Goal: Task Accomplishment & Management: Manage account settings

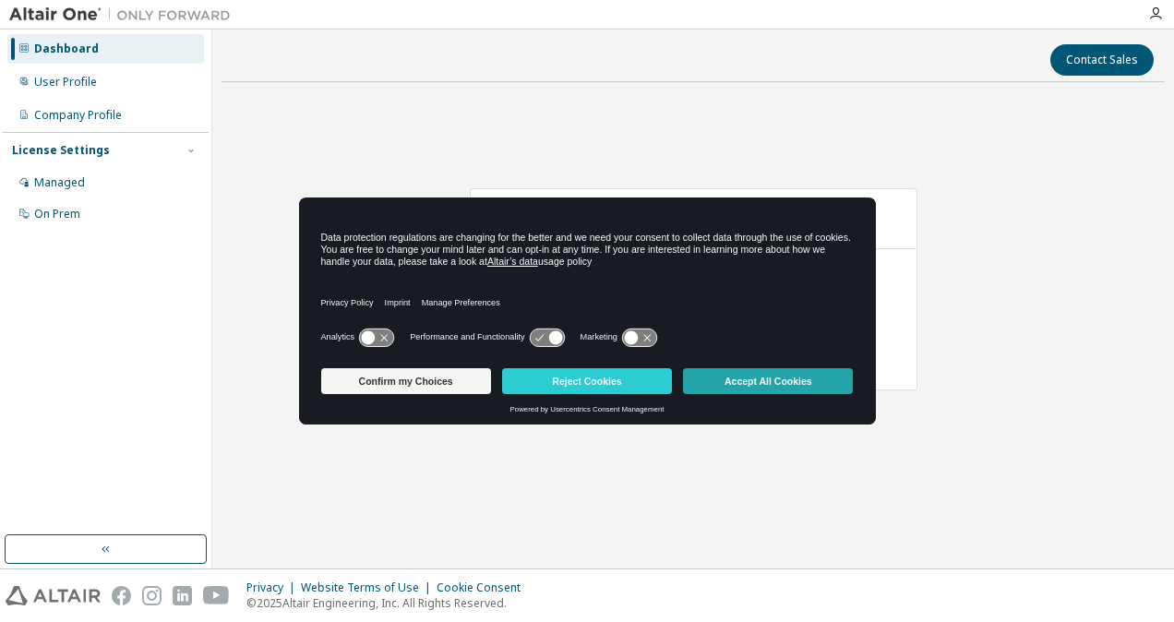
click at [812, 388] on button "Accept All Cookies" at bounding box center [768, 381] width 170 height 26
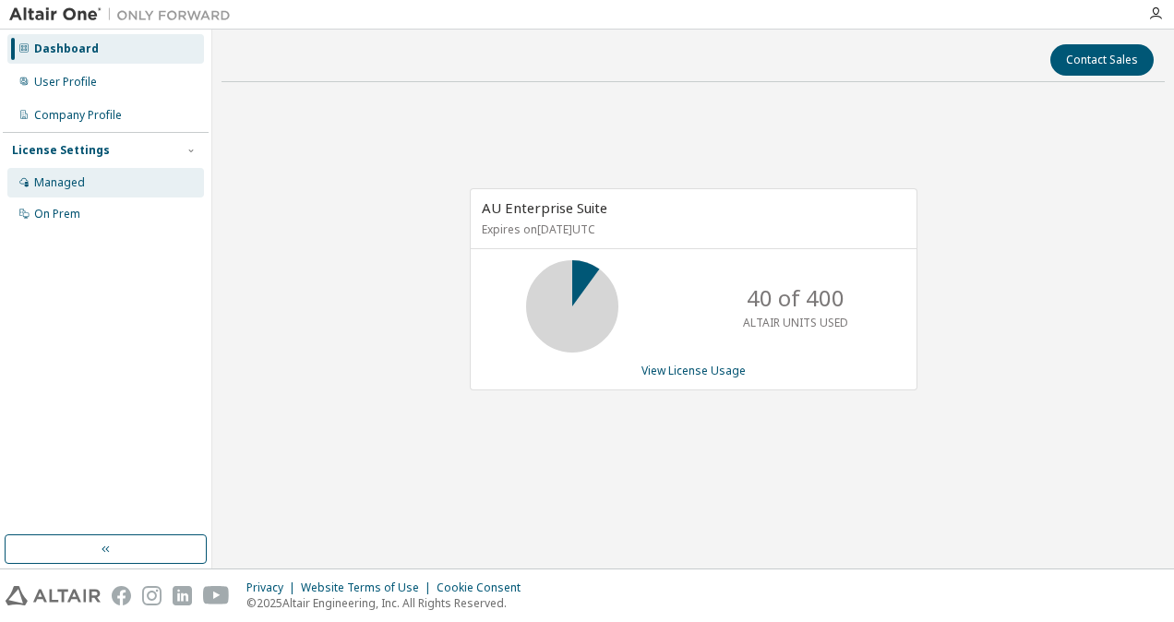
click at [129, 168] on div "Managed" at bounding box center [105, 183] width 197 height 30
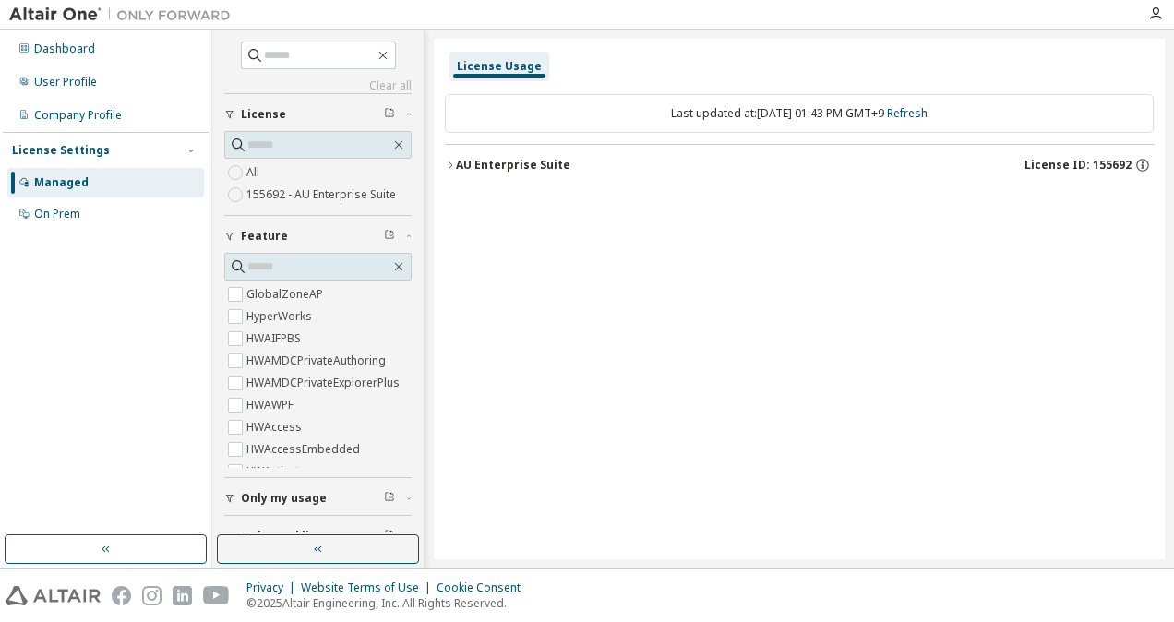
click at [513, 72] on div "License Usage" at bounding box center [499, 66] width 85 height 15
click at [561, 166] on div "AU Enterprise Suite" at bounding box center [513, 165] width 114 height 15
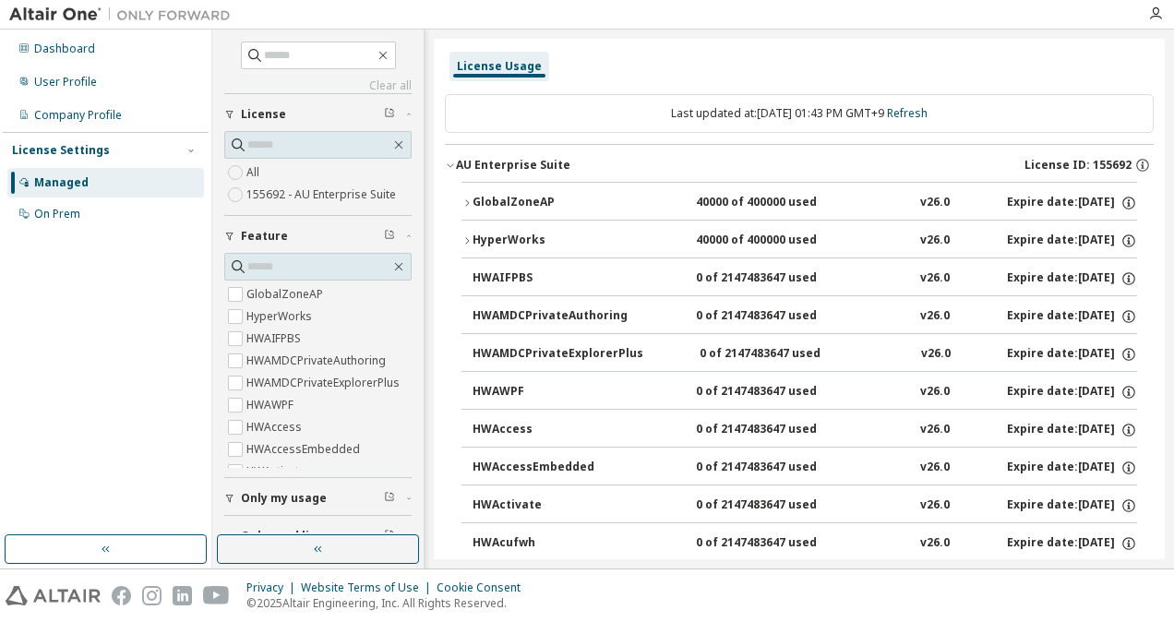
click at [561, 166] on div "AU Enterprise Suite" at bounding box center [513, 165] width 114 height 15
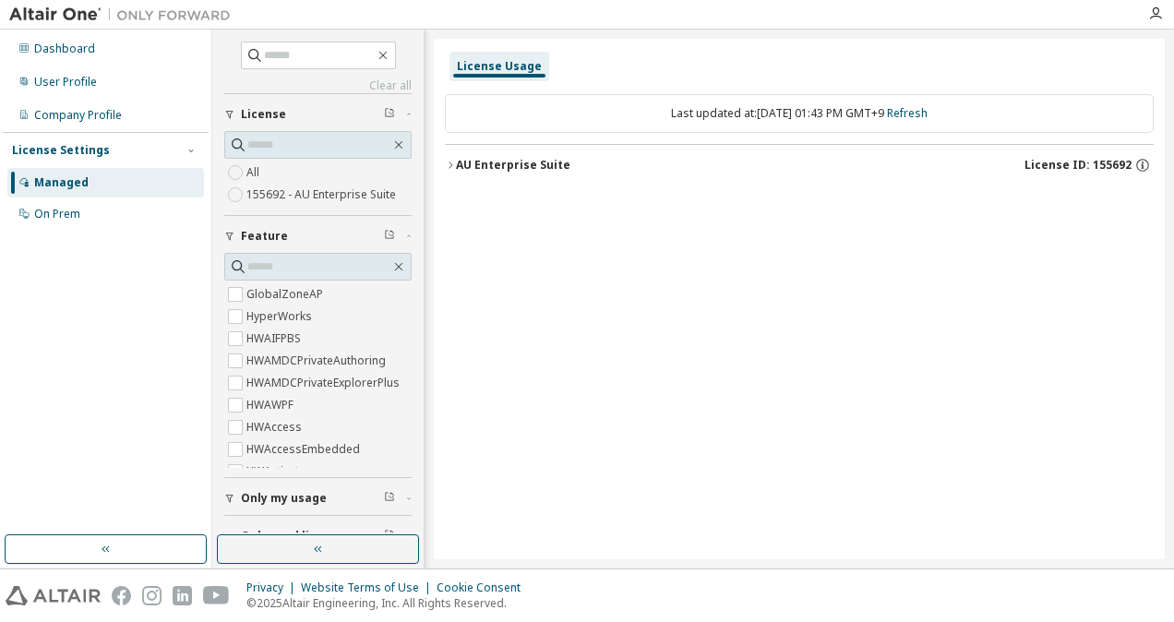
click at [262, 170] on label "All" at bounding box center [254, 172] width 17 height 22
click at [555, 177] on button "AU Enterprise Suite License ID: 155692" at bounding box center [799, 165] width 709 height 41
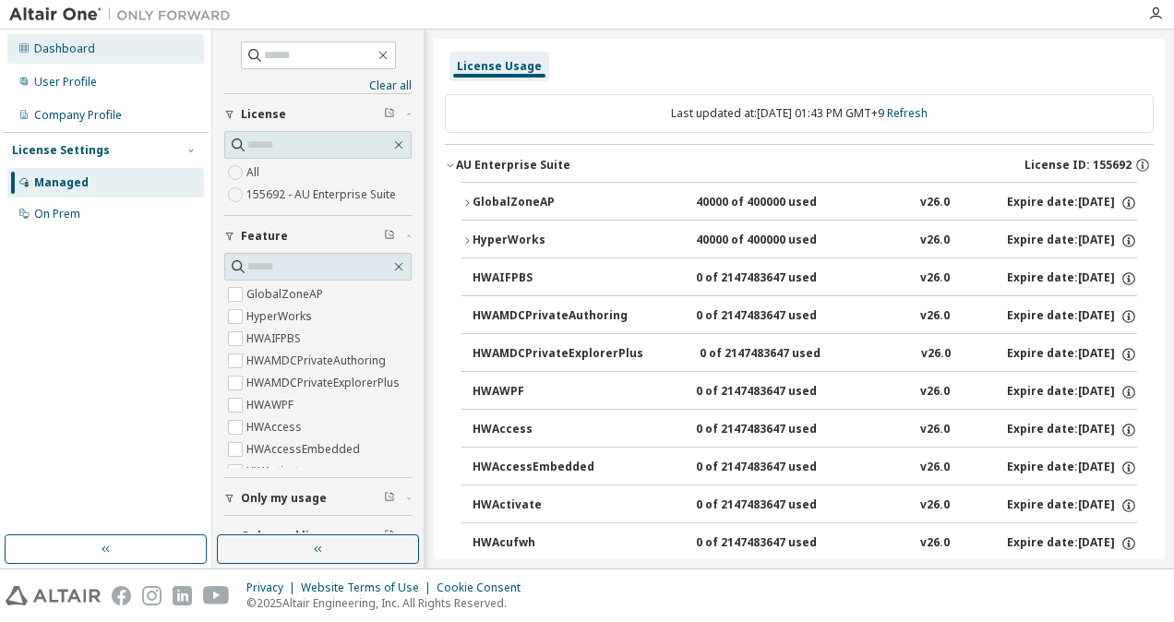
click at [130, 57] on div "Dashboard" at bounding box center [105, 49] width 197 height 30
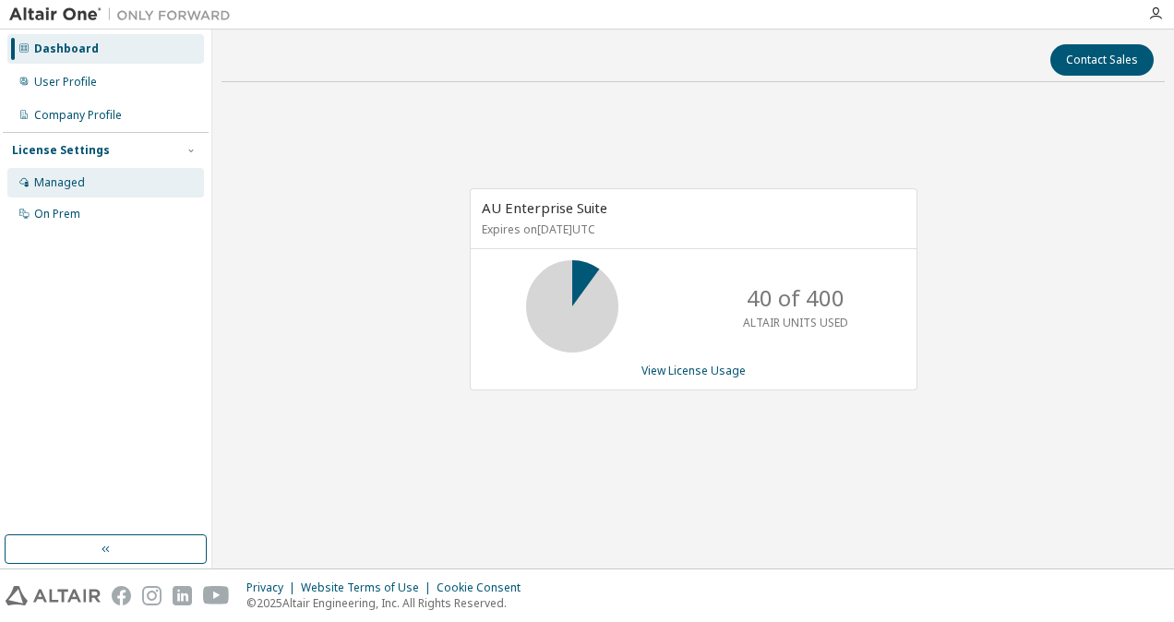
click at [109, 186] on div "Managed" at bounding box center [105, 183] width 197 height 30
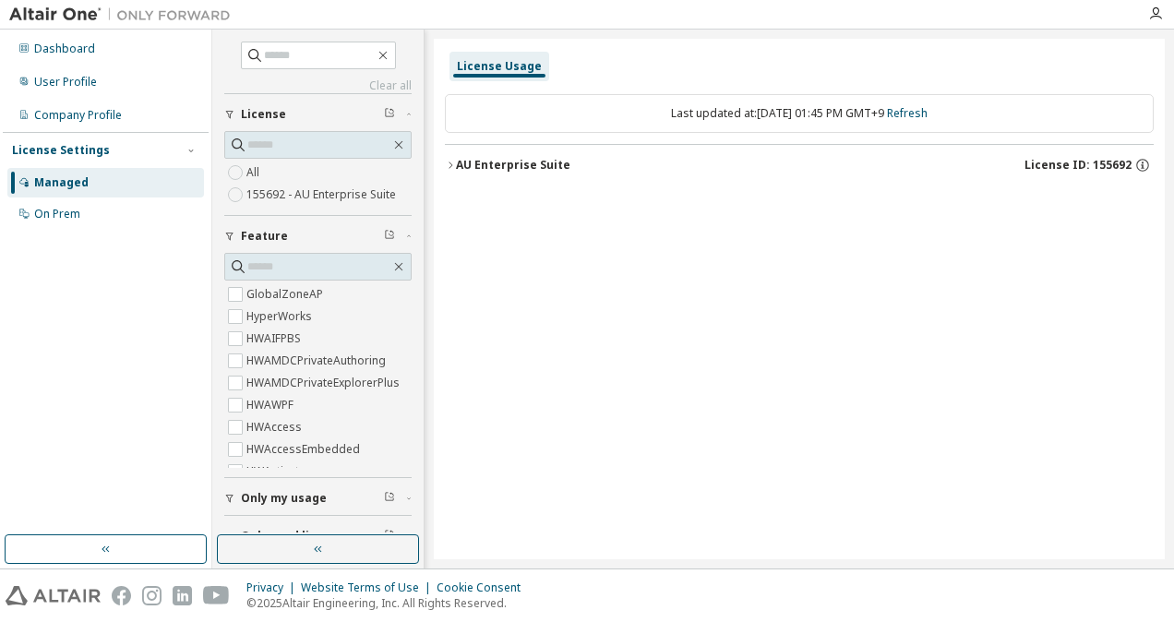
click at [514, 162] on div "AU Enterprise Suite" at bounding box center [513, 165] width 114 height 15
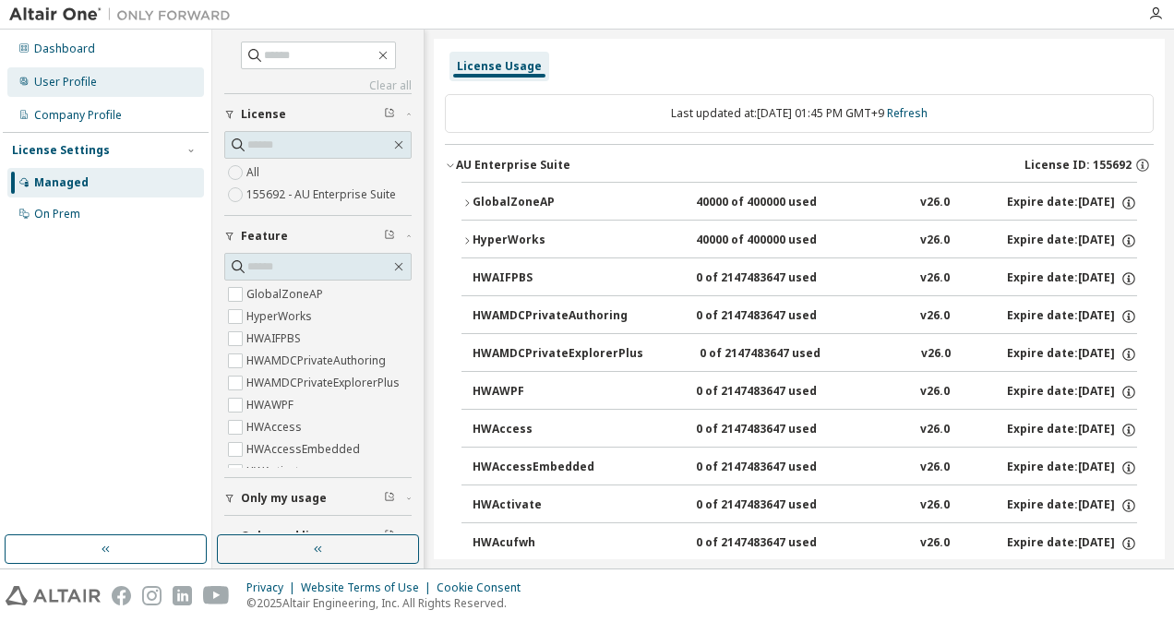
click at [52, 79] on div "User Profile" at bounding box center [65, 82] width 63 height 15
